Goal: Information Seeking & Learning: Get advice/opinions

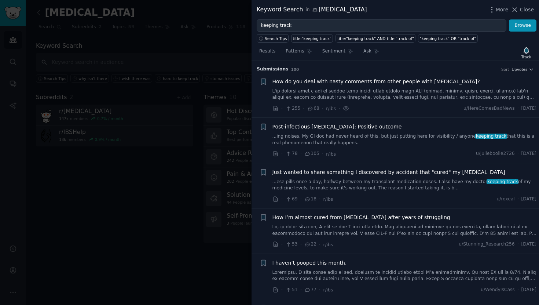
scroll to position [624, 0]
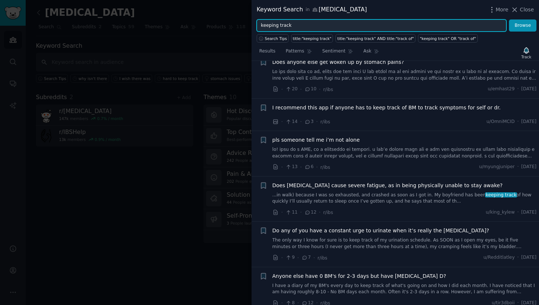
click at [273, 28] on input "keeping track" at bounding box center [382, 25] width 250 height 12
paste input "recommend an app"
type input "recommend an app"
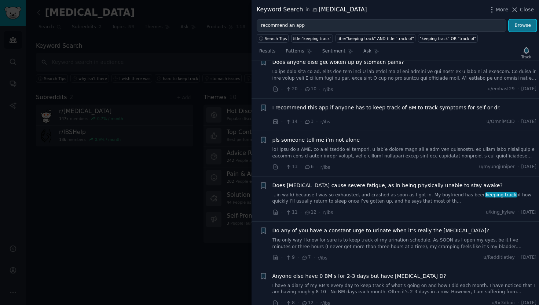
click at [523, 26] on button "Browse" at bounding box center [523, 25] width 28 height 12
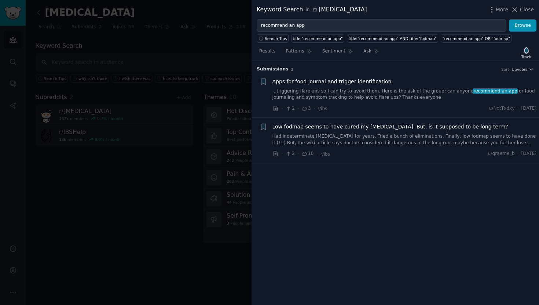
click at [367, 79] on span "Apps for food journal and trigger identification." at bounding box center [333, 82] width 121 height 8
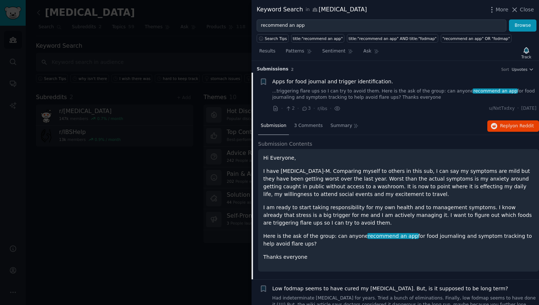
scroll to position [11, 0]
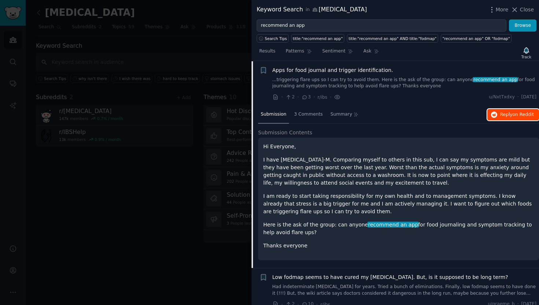
click at [501, 112] on span "Reply on Reddit" at bounding box center [518, 115] width 34 height 7
